Goal: Information Seeking & Learning: Learn about a topic

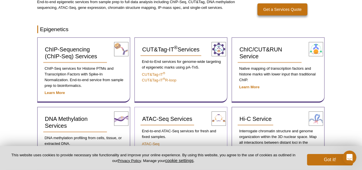
scroll to position [77, 0]
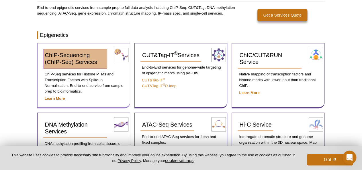
click at [69, 59] on span "ChIP-Sequencing (ChIP-Seq) Services" at bounding box center [71, 58] width 52 height 13
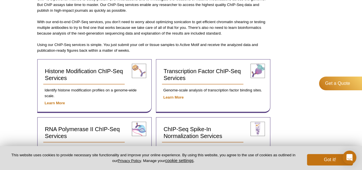
scroll to position [206, 0]
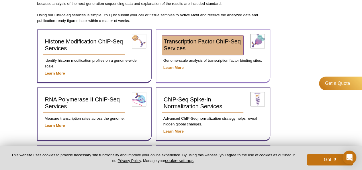
click at [201, 44] on link "Transcription Factor ChIP-Seq Services" at bounding box center [203, 45] width 82 height 19
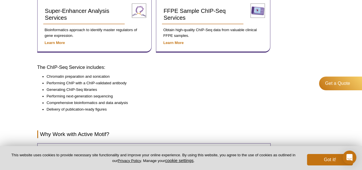
scroll to position [355, 0]
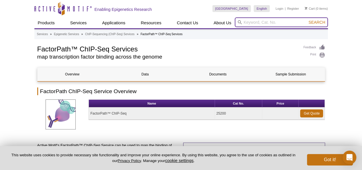
click at [258, 21] on input "search" at bounding box center [281, 22] width 93 height 10
type input "opa1"
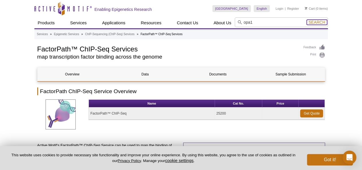
click at [318, 21] on span "Search" at bounding box center [316, 22] width 17 height 5
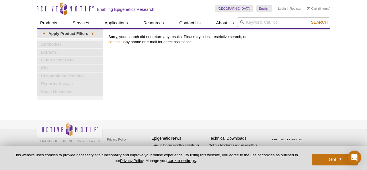
drag, startPoint x: 128, startPoint y: 47, endPoint x: 109, endPoint y: 35, distance: 22.4
click at [128, 47] on div "Print Results Sorry, your search did not return any results. Please try a less …" at bounding box center [217, 68] width 225 height 78
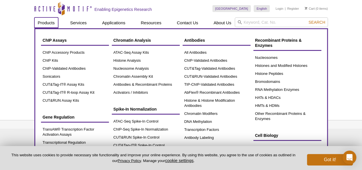
click at [47, 23] on link "Products" at bounding box center [46, 22] width 24 height 11
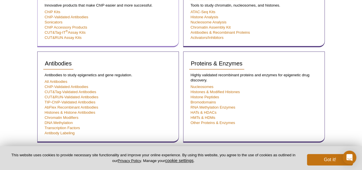
scroll to position [119, 0]
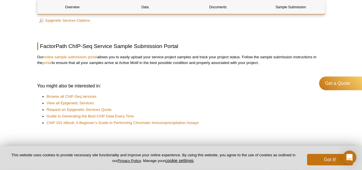
scroll to position [417, 0]
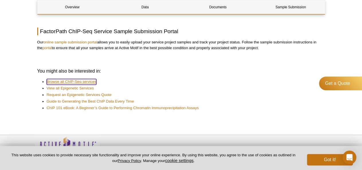
click at [78, 83] on link "Browse all ChIP-Seq services" at bounding box center [72, 82] width 50 height 6
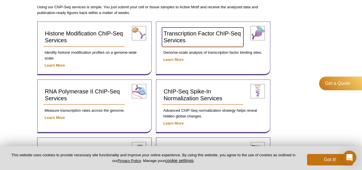
scroll to position [193, 0]
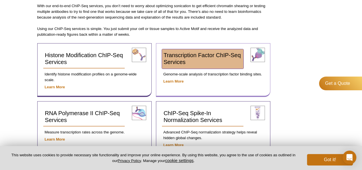
click at [208, 61] on link "Transcription Factor ChIP-Seq Services" at bounding box center [203, 58] width 82 height 19
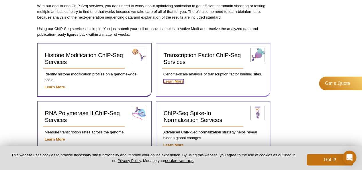
click at [170, 81] on strong "Learn More" at bounding box center [173, 81] width 20 height 4
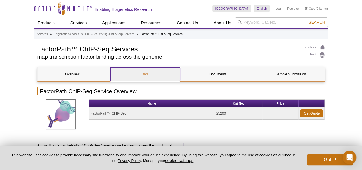
click at [158, 75] on link "Data" at bounding box center [145, 75] width 70 height 14
click at [146, 74] on link "Data" at bounding box center [145, 75] width 70 height 14
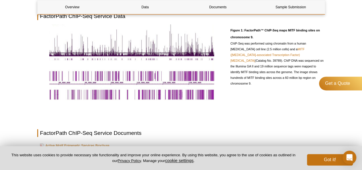
scroll to position [237, 0]
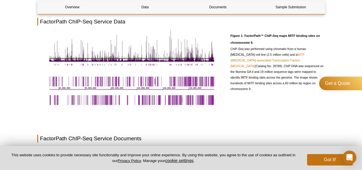
click at [279, 111] on div "Figure 1: FactorPath™ ChIP-Seq maps MITF binding sites on chromosome 9. ChIP-Se…" at bounding box center [181, 71] width 288 height 82
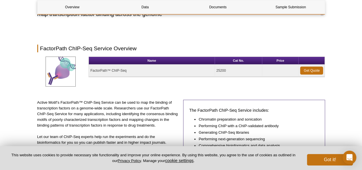
scroll to position [0, 0]
